Goal: Task Accomplishment & Management: Manage account settings

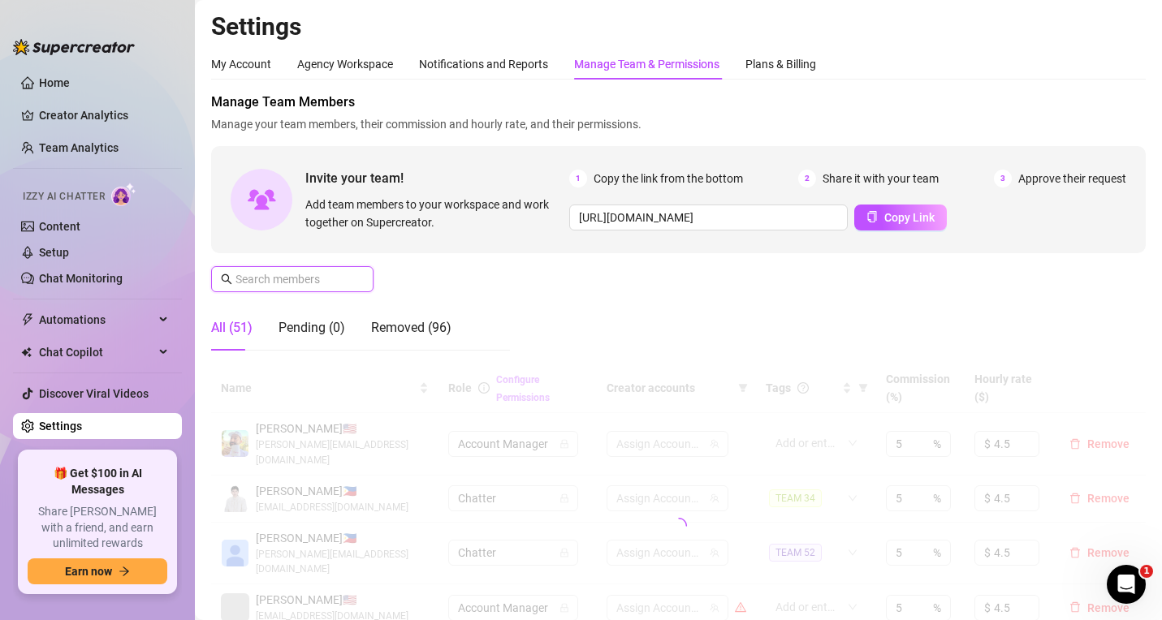
click at [287, 274] on input "text" at bounding box center [292, 279] width 115 height 18
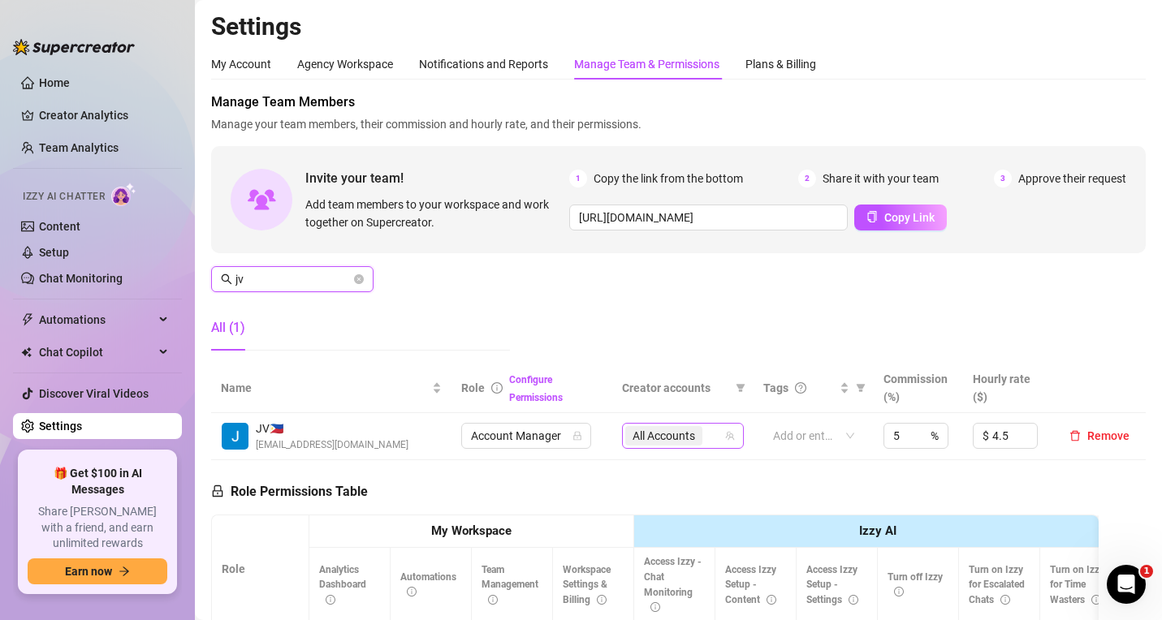
click at [708, 437] on div "All Accounts" at bounding box center [674, 436] width 98 height 23
type input "jv"
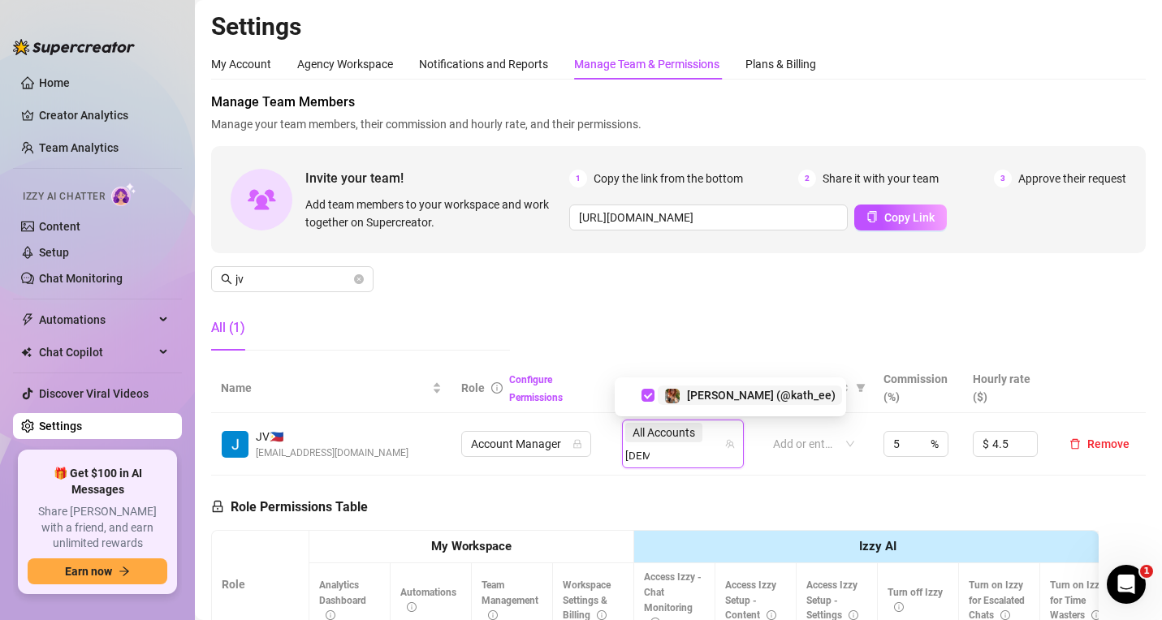
type input "[DEMOGRAPHIC_DATA]"
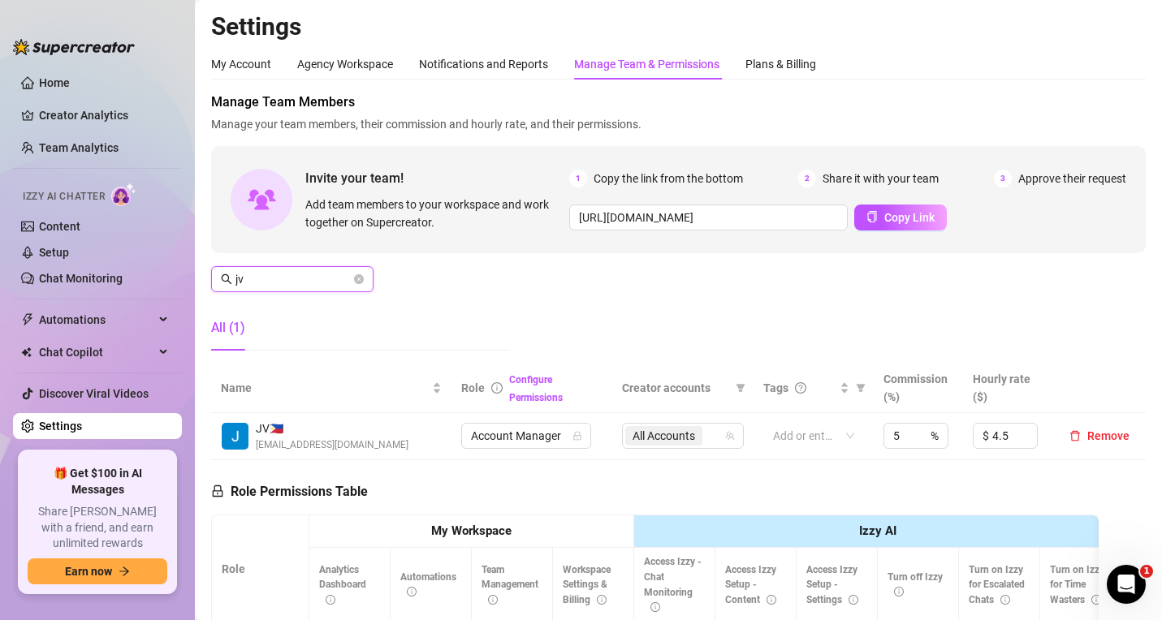
click at [268, 283] on input "jv" at bounding box center [292, 279] width 115 height 18
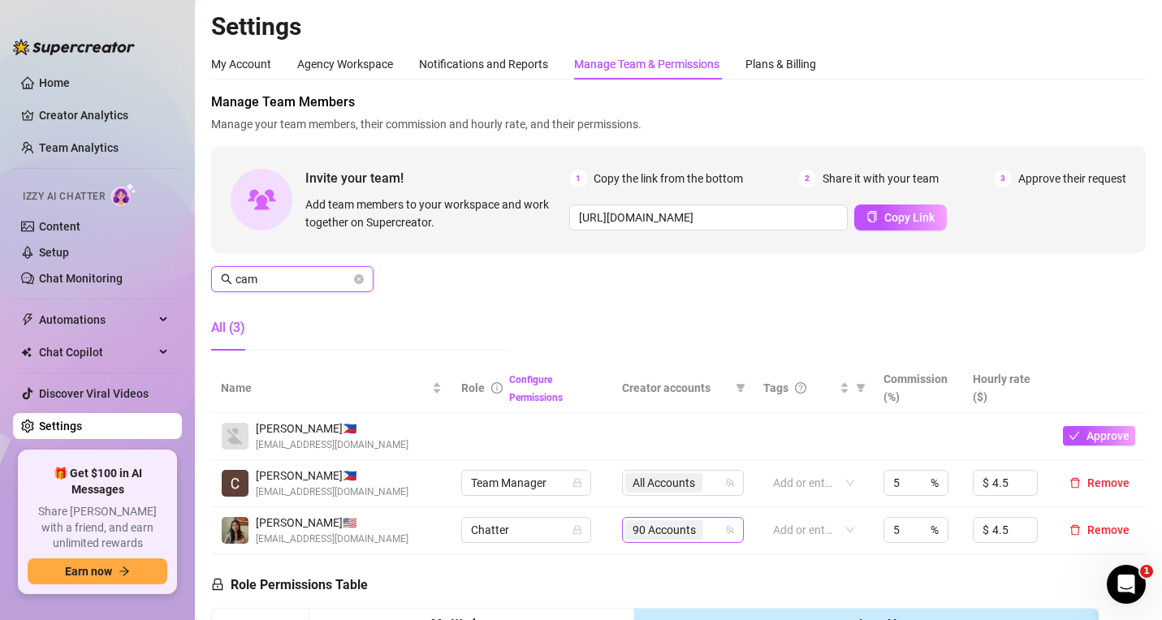
type input "cam"
click at [706, 523] on input "search" at bounding box center [707, 530] width 3 height 19
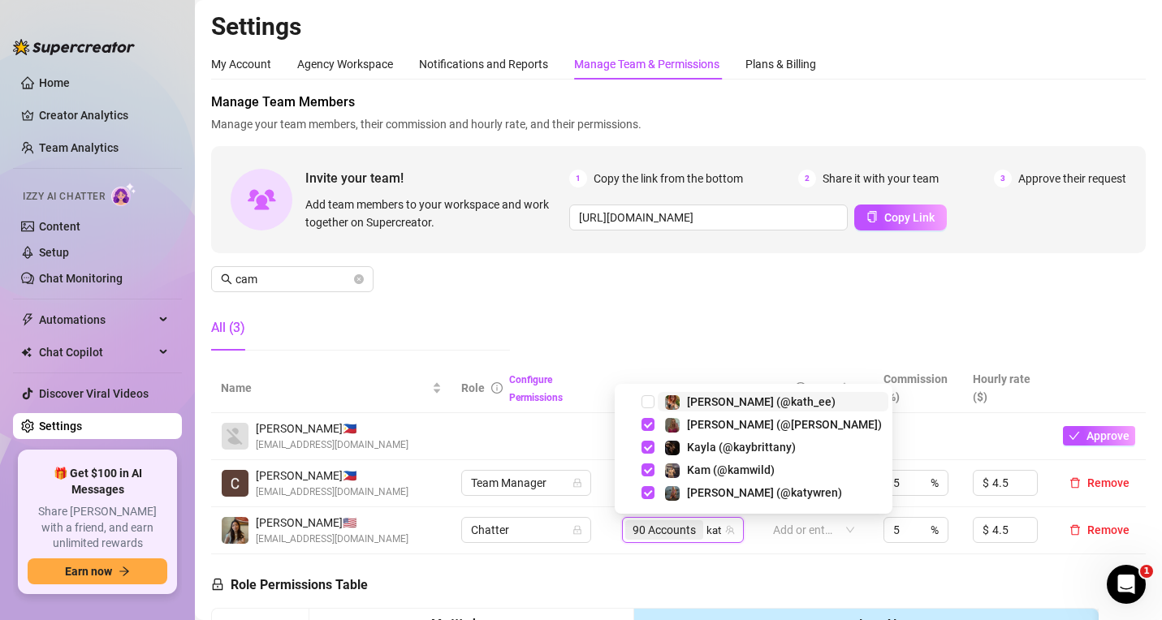
type input "[DEMOGRAPHIC_DATA]"
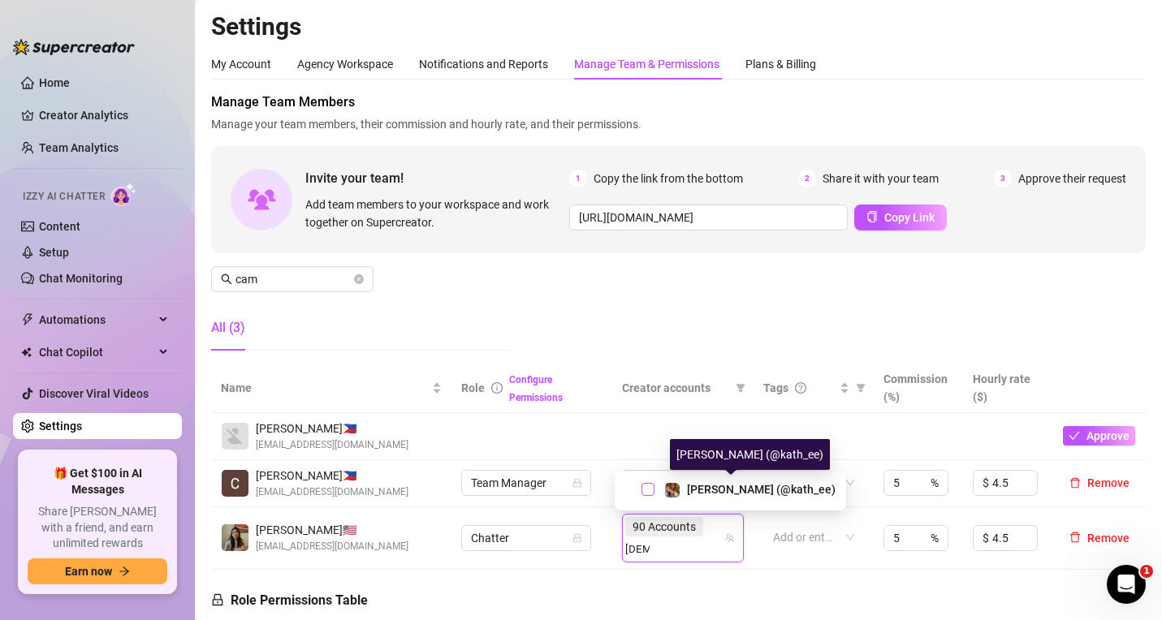
click at [650, 486] on span "Select tree node" at bounding box center [648, 489] width 13 height 13
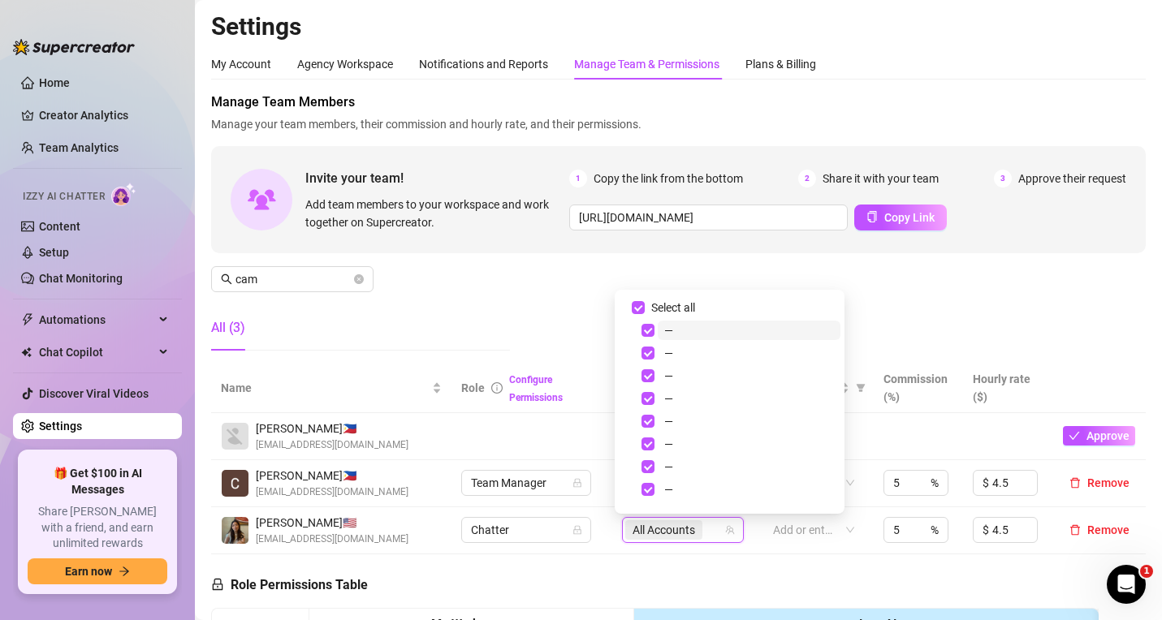
click at [558, 298] on div "Manage Team Members Manage your team members, their commission and hourly rate,…" at bounding box center [678, 228] width 935 height 271
